Goal: Navigation & Orientation: Find specific page/section

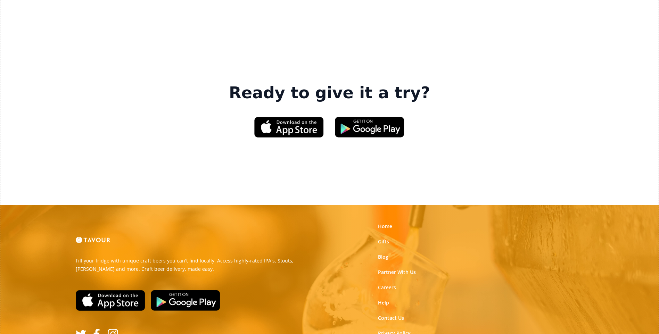
scroll to position [1049, 0]
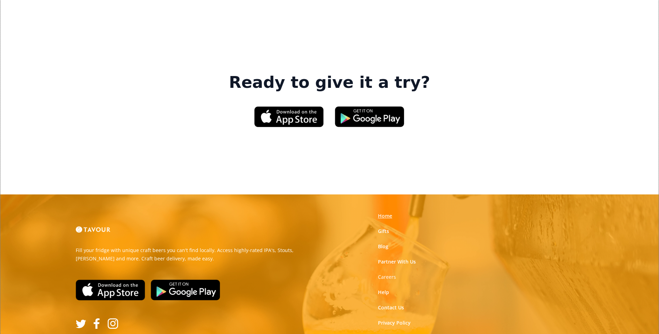
click at [385, 213] on link "Home" at bounding box center [385, 216] width 14 height 7
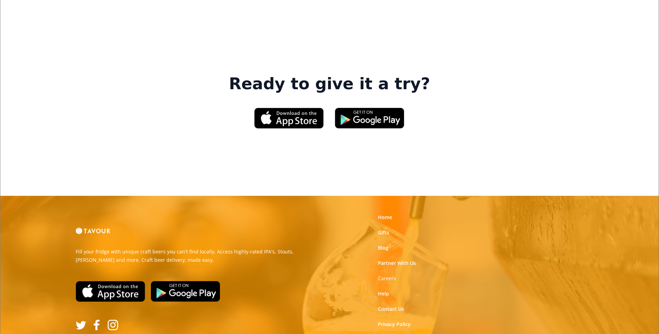
scroll to position [1049, 0]
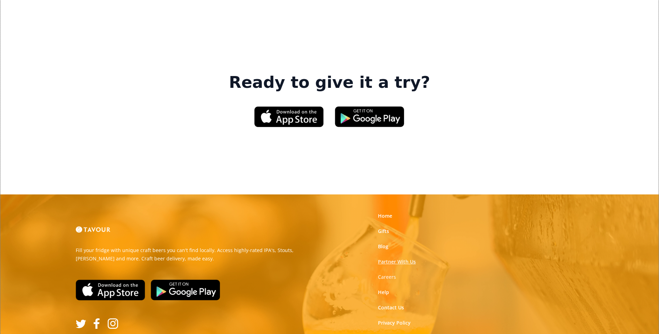
click at [391, 258] on link "Partner With Us" at bounding box center [397, 261] width 38 height 7
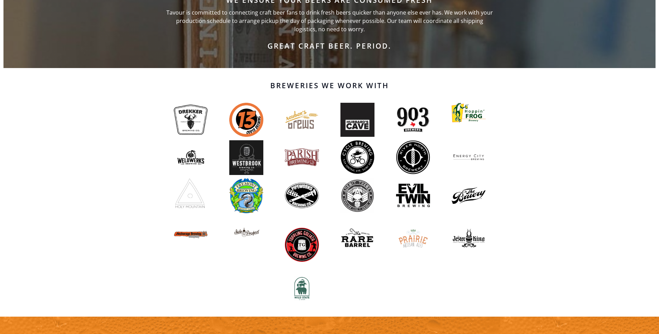
scroll to position [473, 0]
